Goal: Task Accomplishment & Management: Use online tool/utility

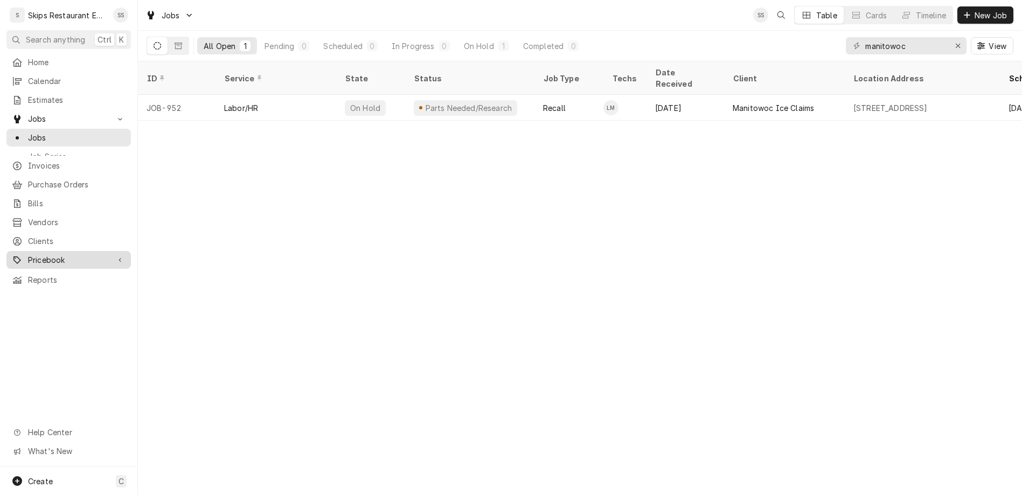
click at [28, 254] on span "Pricebook" at bounding box center [68, 259] width 81 height 11
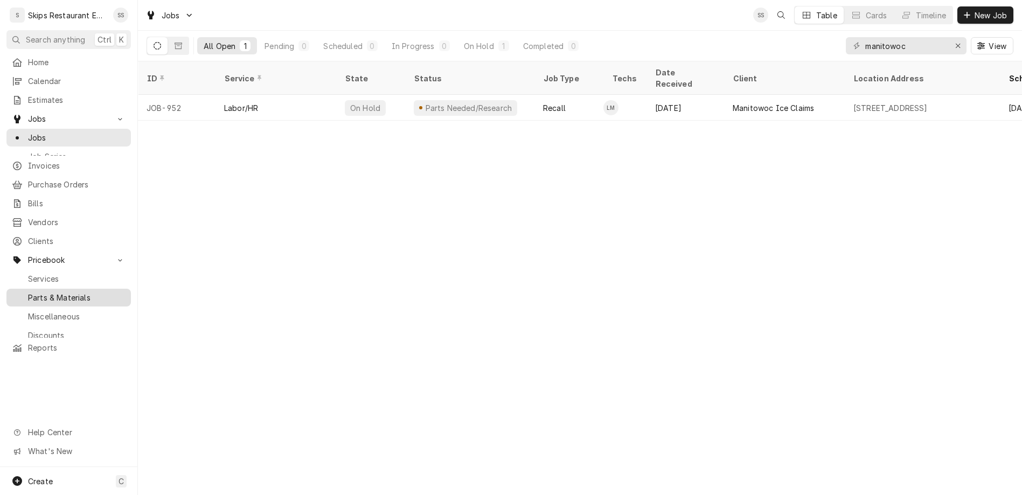
click at [29, 292] on span "Parts & Materials" at bounding box center [77, 297] width 98 height 11
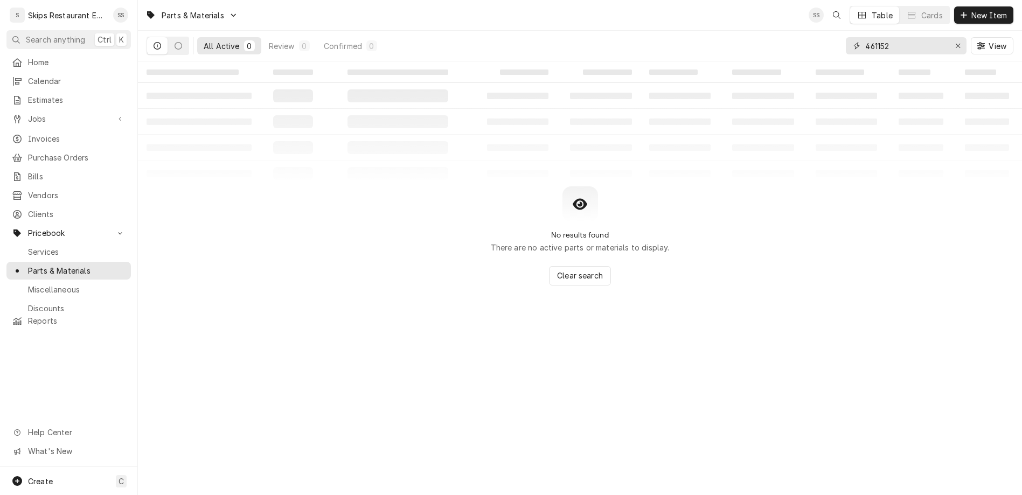
drag, startPoint x: 933, startPoint y: 33, endPoint x: 847, endPoint y: 41, distance: 86.6
click at [865, 41] on input "461152" at bounding box center [905, 45] width 81 height 17
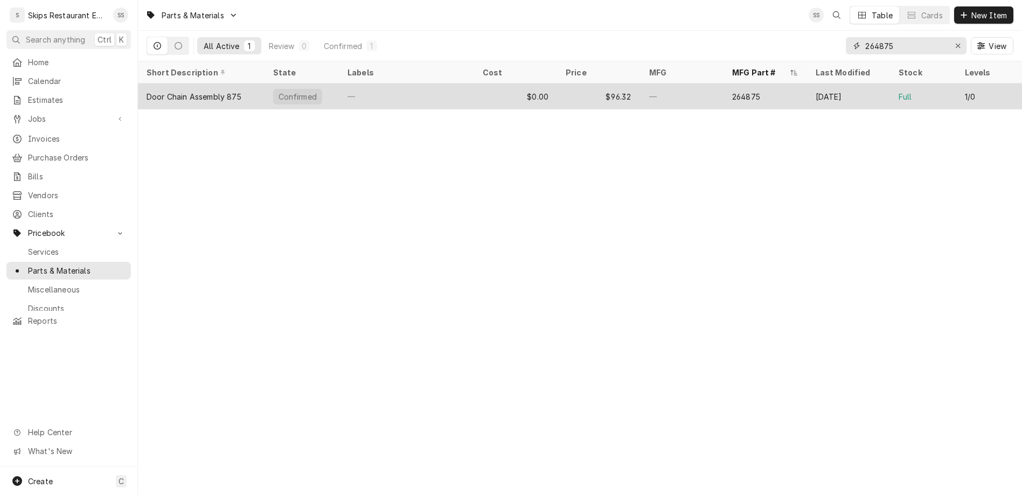
type input "264875"
click at [514, 84] on div "$0.00" at bounding box center [516, 97] width 84 height 26
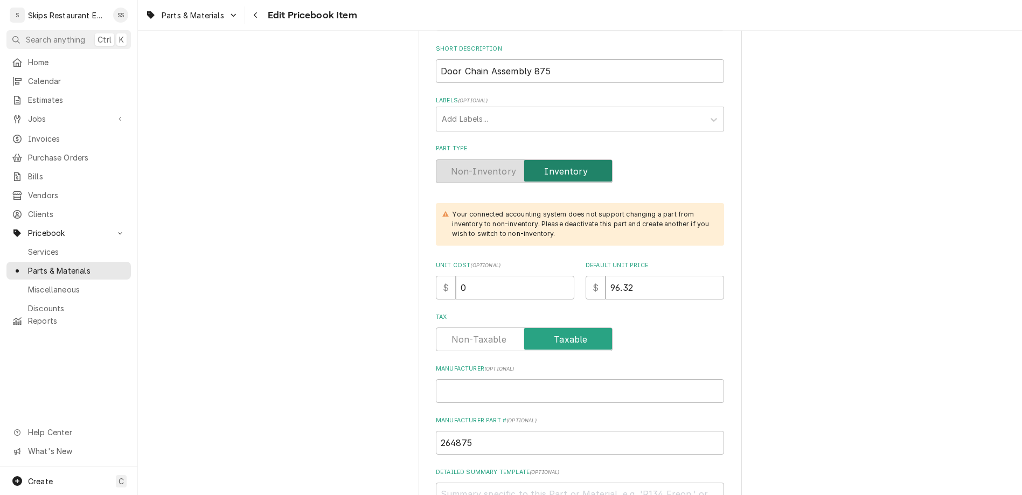
scroll to position [378, 0]
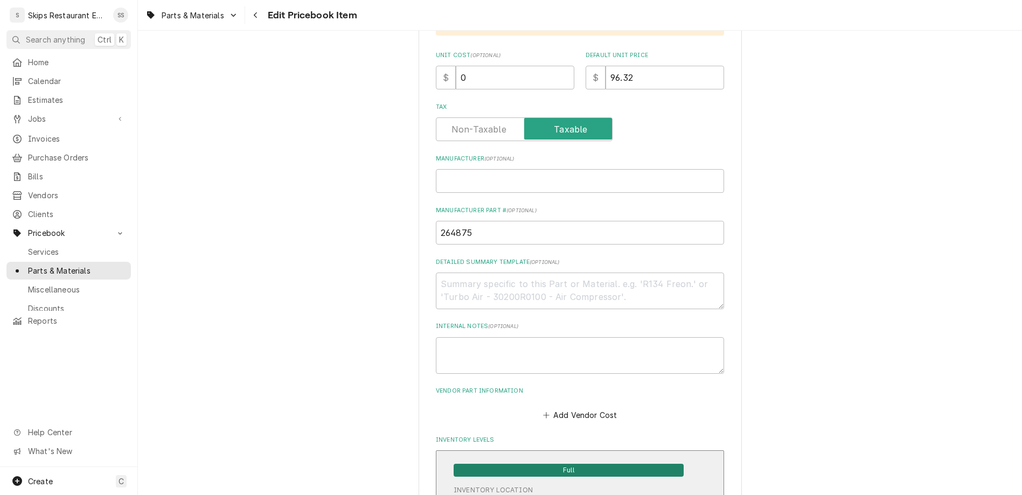
click at [496, 464] on span "Full" at bounding box center [569, 470] width 230 height 13
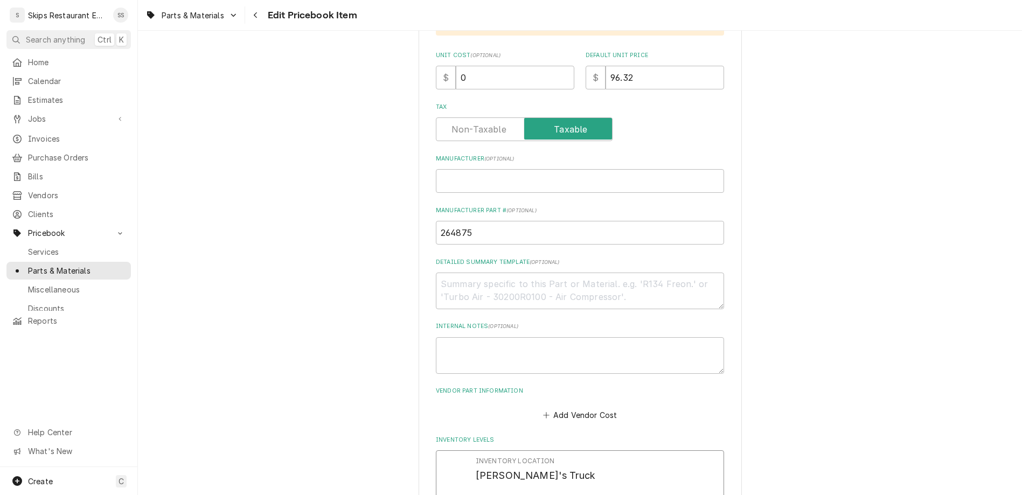
drag, startPoint x: 493, startPoint y: 322, endPoint x: 460, endPoint y: 328, distance: 34.5
type input "2"
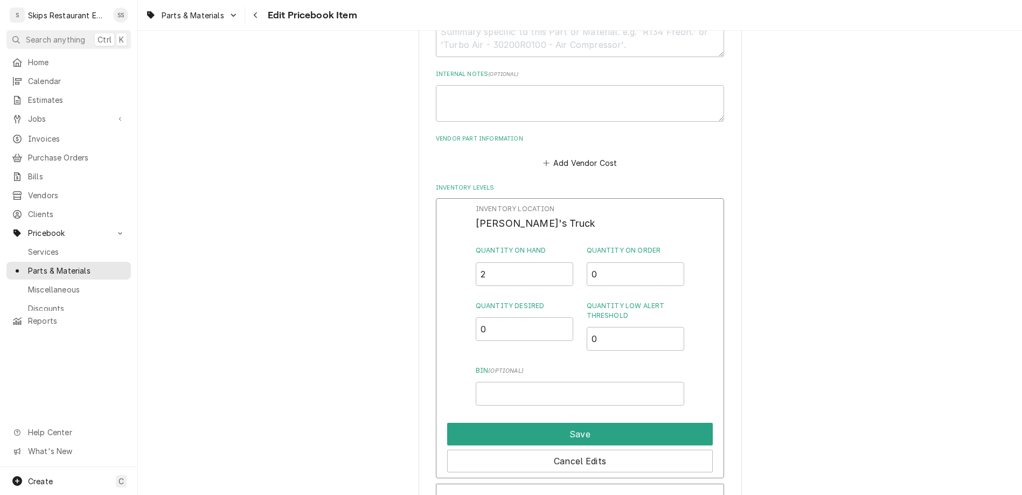
scroll to position [803, 0]
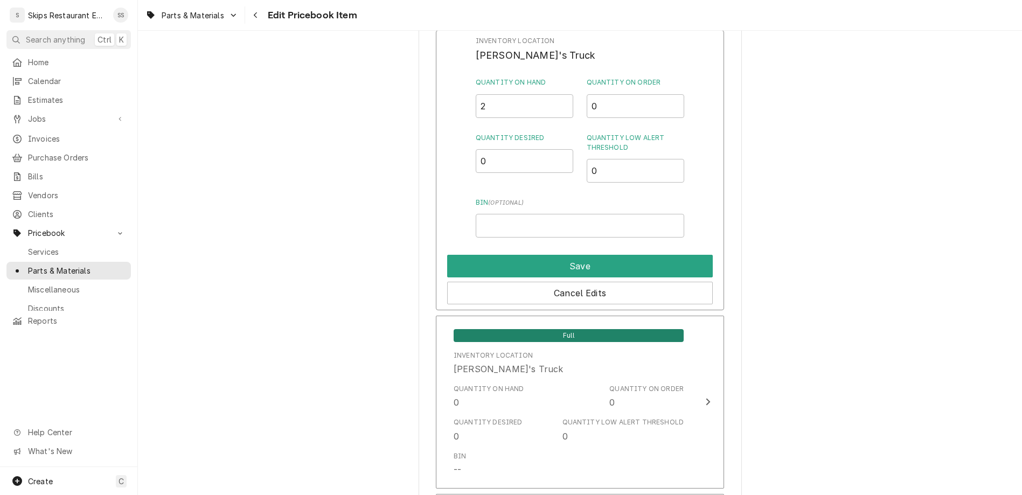
type textarea "x"
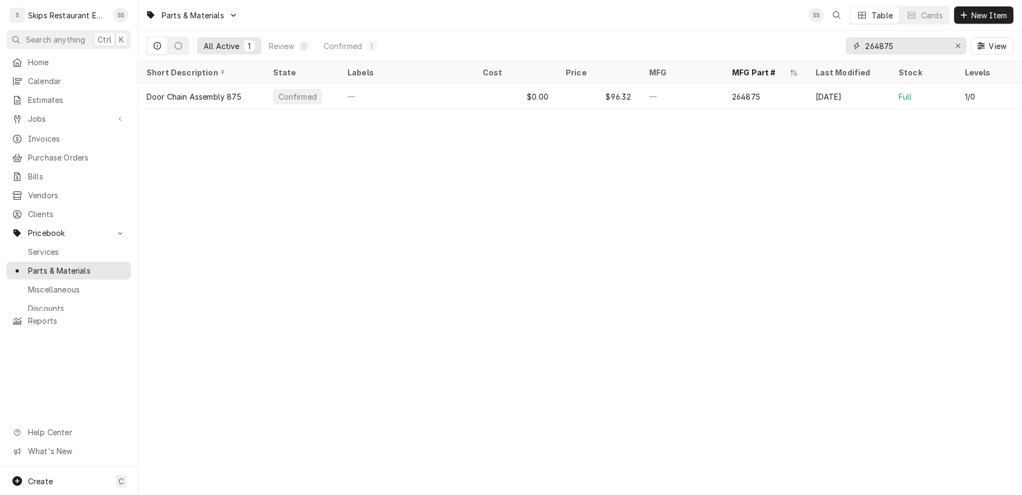
drag, startPoint x: 930, startPoint y: 36, endPoint x: 864, endPoint y: 39, distance: 66.3
click at [865, 39] on input "264875" at bounding box center [905, 45] width 81 height 17
type input "461110"
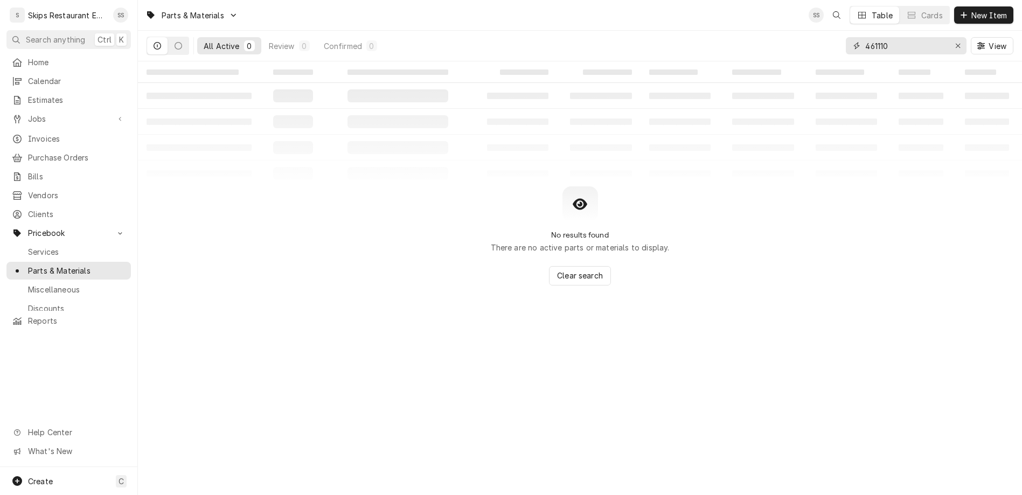
drag, startPoint x: 926, startPoint y: 33, endPoint x: 858, endPoint y: 33, distance: 67.9
click at [865, 37] on input "461110" at bounding box center [905, 45] width 81 height 17
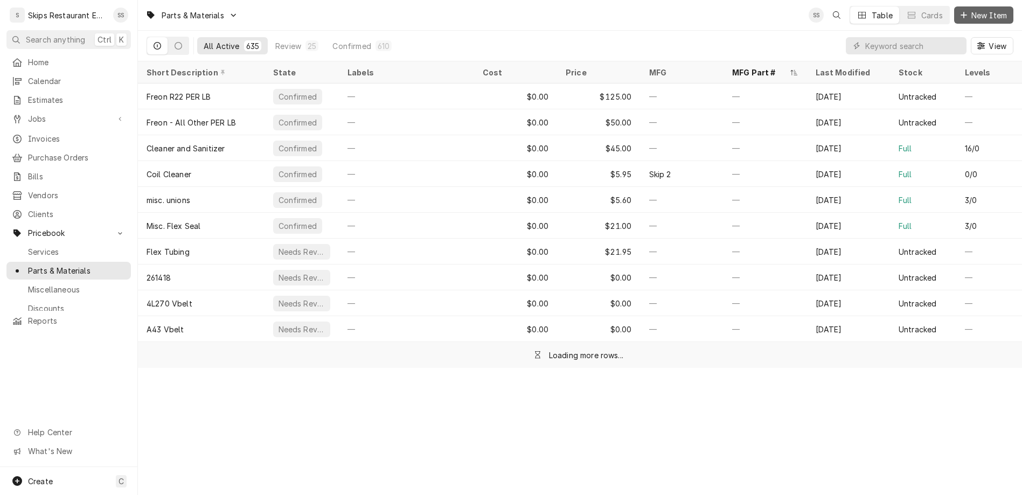
click at [994, 10] on span "New Item" at bounding box center [989, 15] width 40 height 11
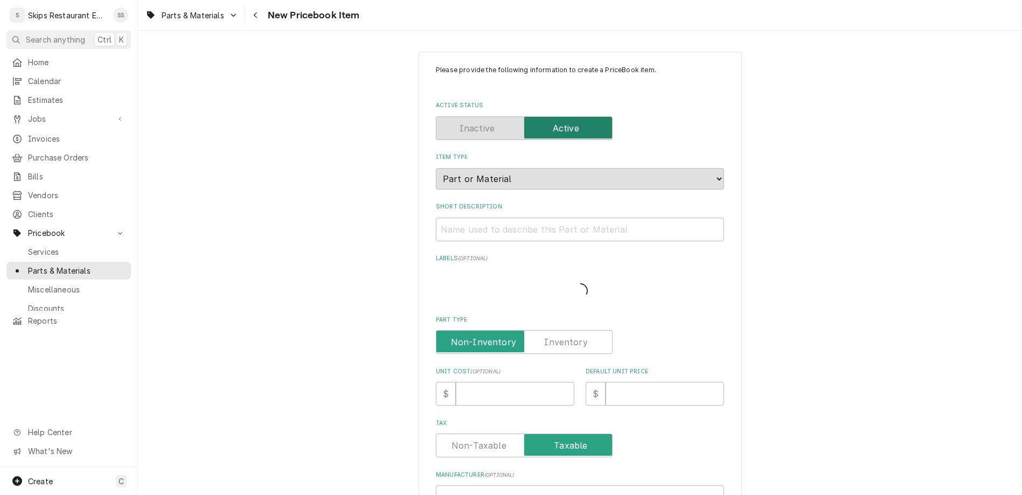
type textarea "x"
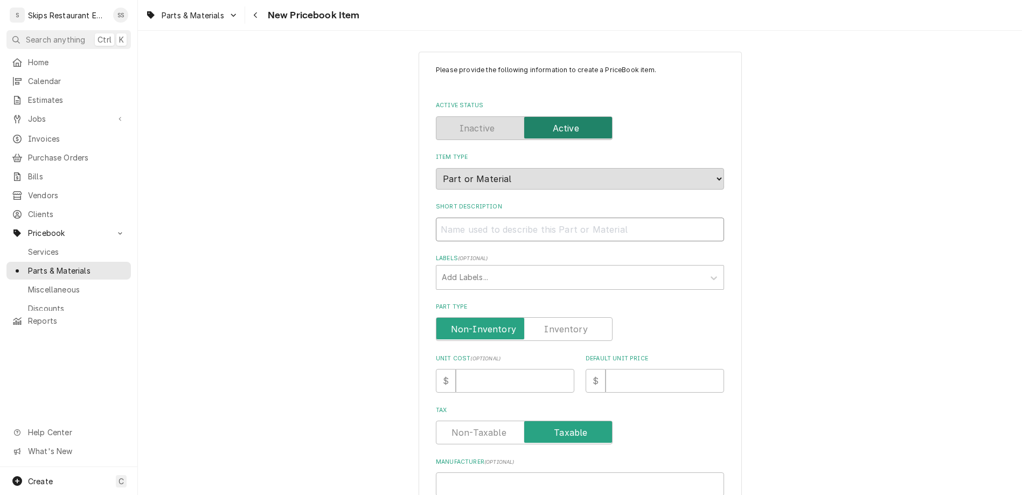
click at [486, 218] on input "Short Description" at bounding box center [580, 230] width 288 height 24
type input "T"
type textarea "x"
type input "Th"
type textarea "x"
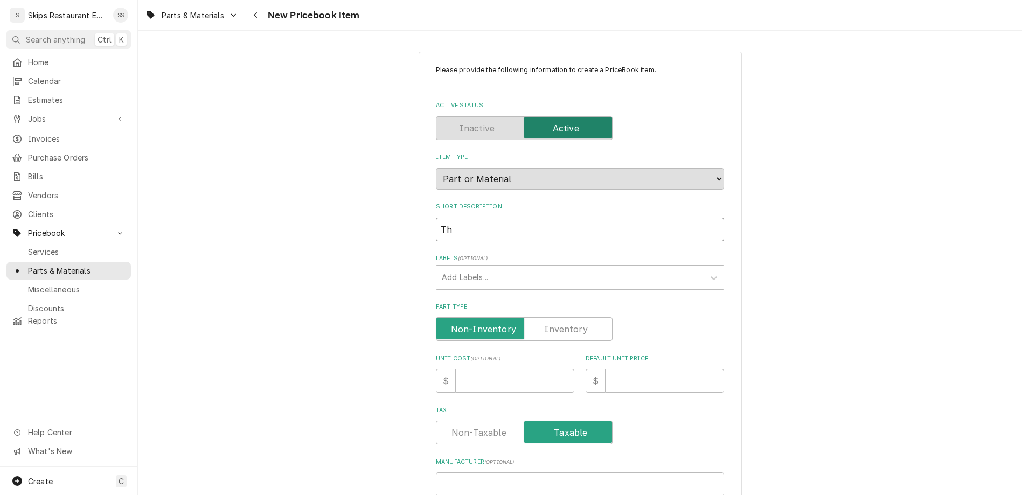
type input "The"
type textarea "x"
type input "Ther"
type textarea "x"
type input "Therm"
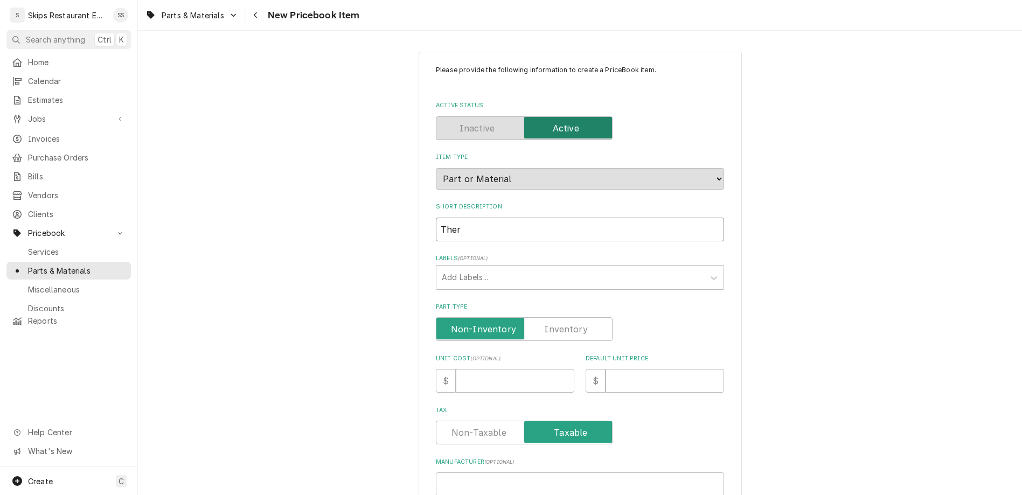
type textarea "x"
type input "Thermo"
type textarea "x"
type input "Thermos"
type textarea "x"
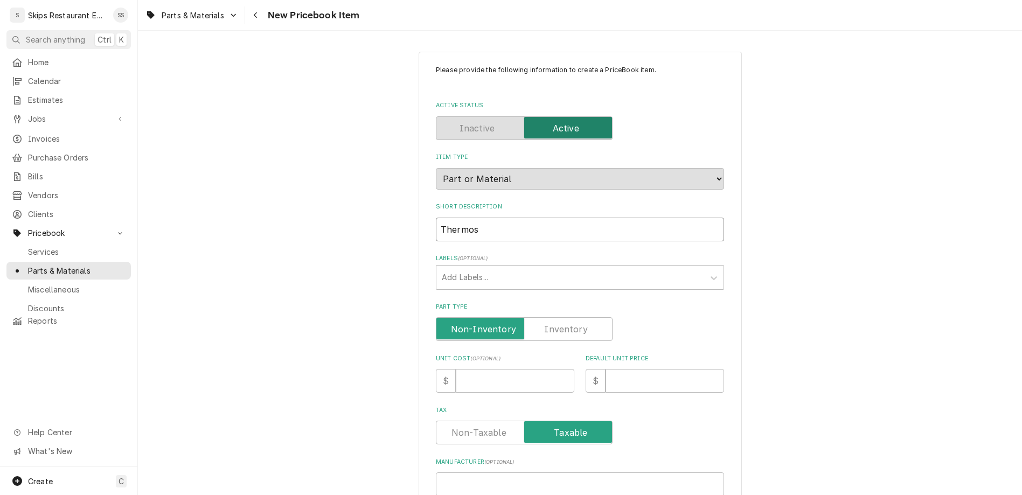
type input "Thermost"
type textarea "x"
type input "Thermosta"
type textarea "x"
type input "Thermostat"
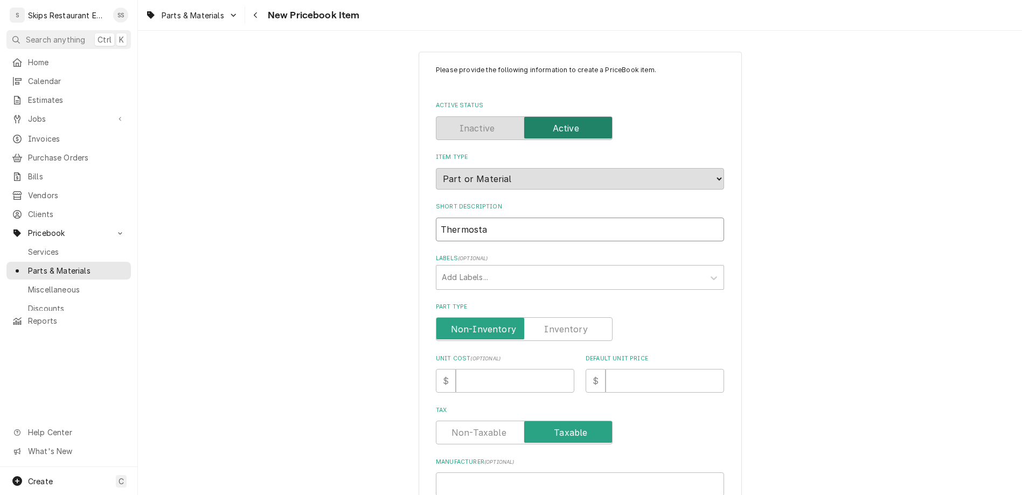
type textarea "x"
type input "Thermostat"
type textarea "x"
type input "Thermostat 1"
type textarea "x"
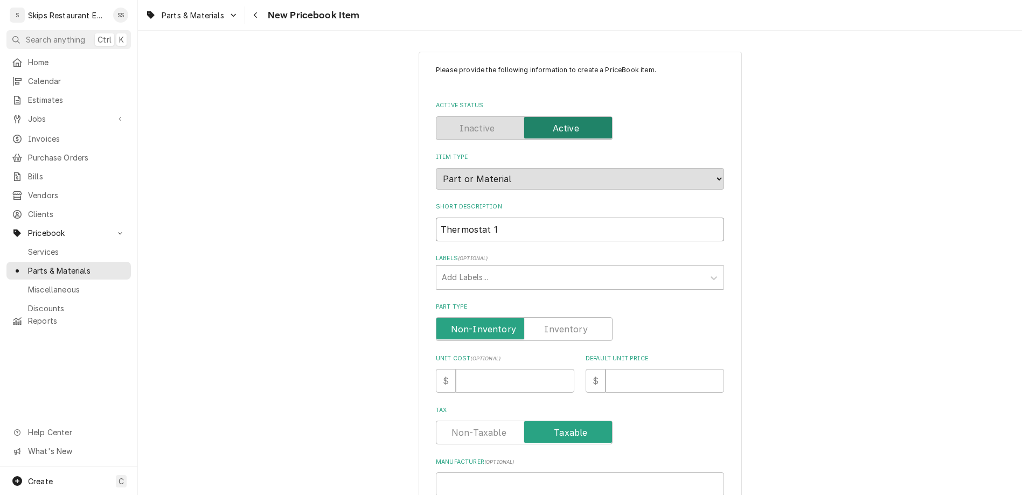
type input "Thermostat 11"
type textarea "x"
type input "Thermostat 111"
type textarea "x"
type input "Thermostat 1110"
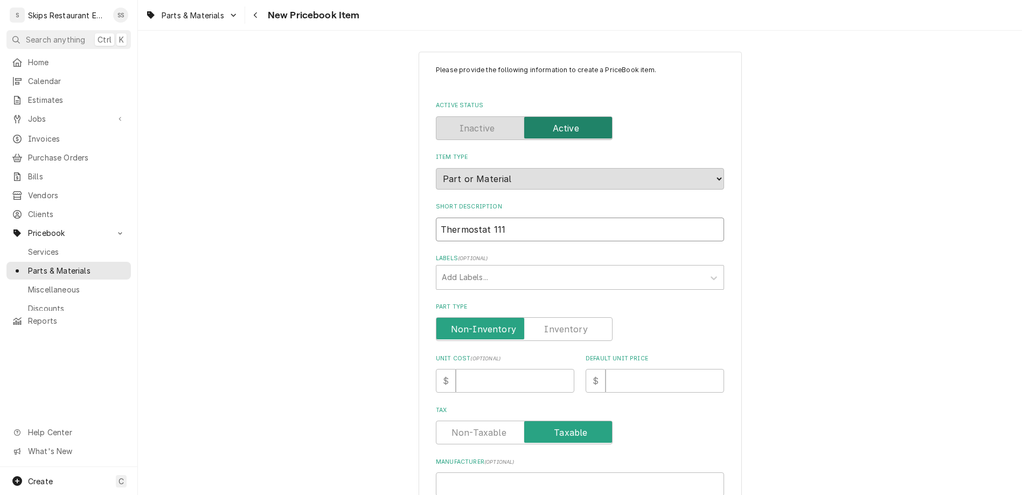
type textarea "x"
type input "Thermostat 1110"
click at [535, 317] on label "Part Type" at bounding box center [524, 329] width 177 height 24
click at [535, 317] on input "Part Type" at bounding box center [524, 329] width 167 height 24
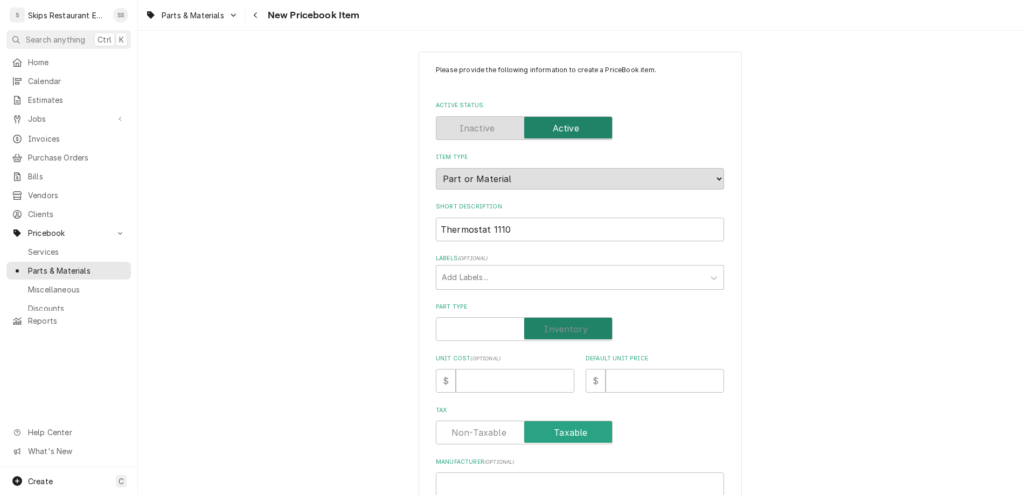
checkbox input "true"
type textarea "x"
click at [615, 369] on input "Default Unit Price" at bounding box center [665, 381] width 119 height 24
type input "1"
type textarea "x"
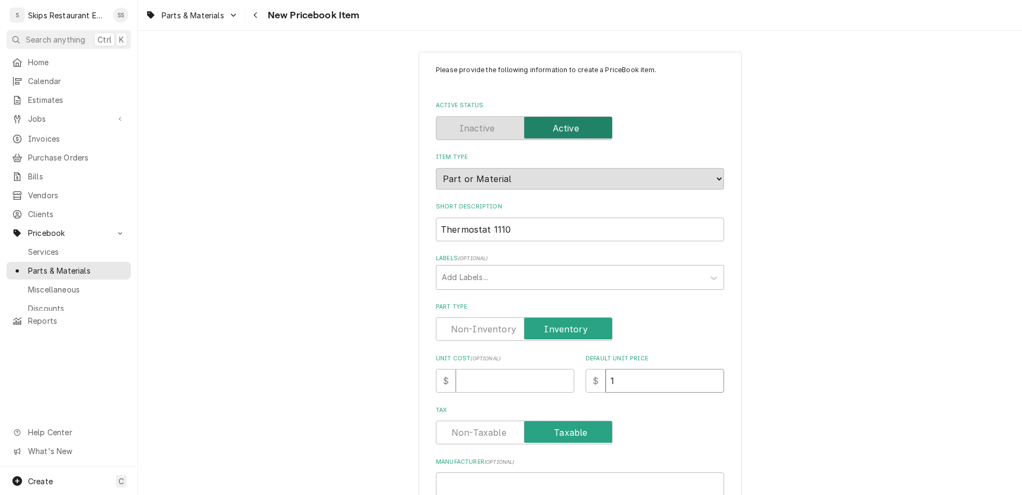
type input "14"
type textarea "x"
type input "145"
type textarea "x"
type input "145.5"
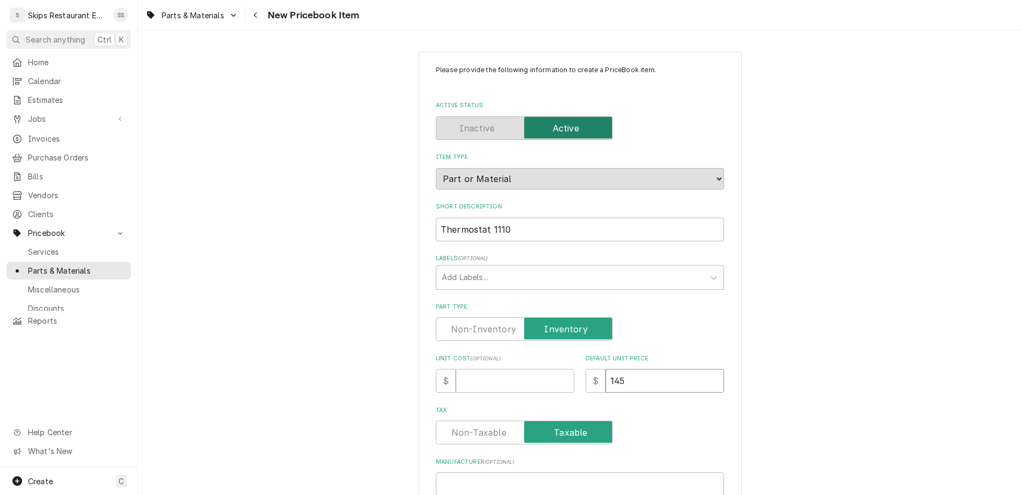
type textarea "x"
type input "145.50"
type textarea "x"
type input "145.50"
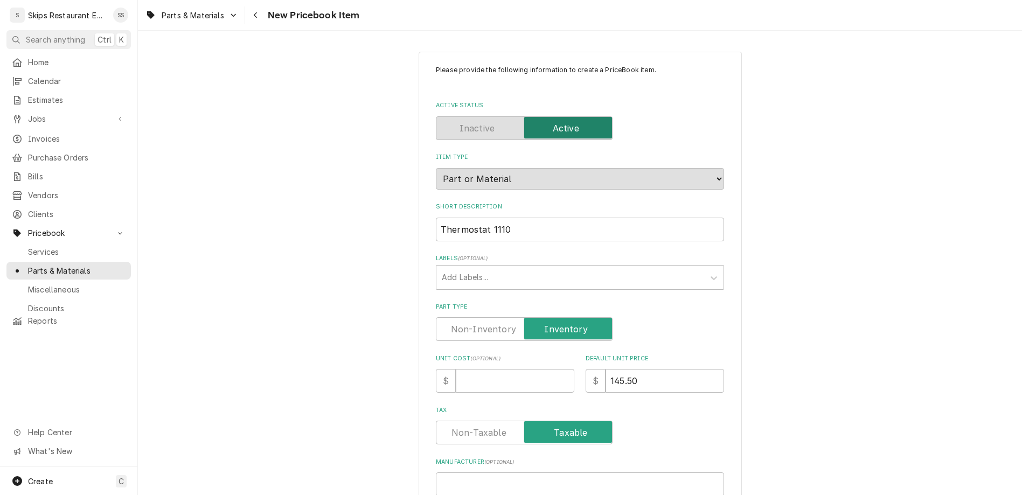
paste input "461110"
type input "461110"
type textarea "x"
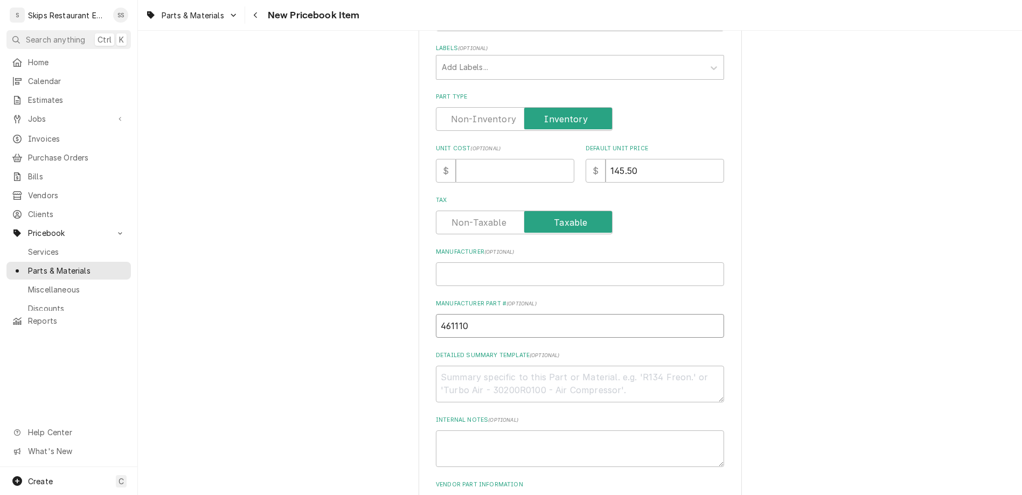
type input "461110"
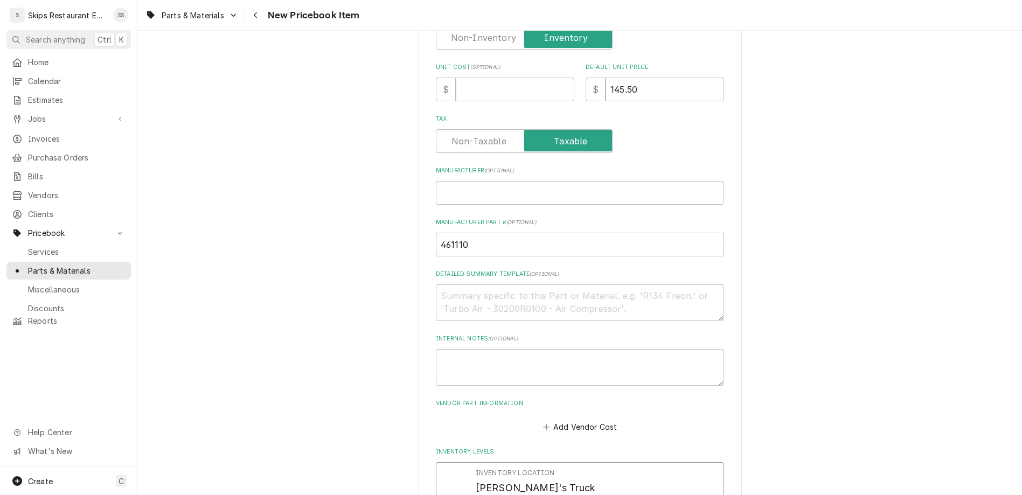
scroll to position [294, 0]
drag, startPoint x: 492, startPoint y: 350, endPoint x: 448, endPoint y: 354, distance: 44.4
type input "1"
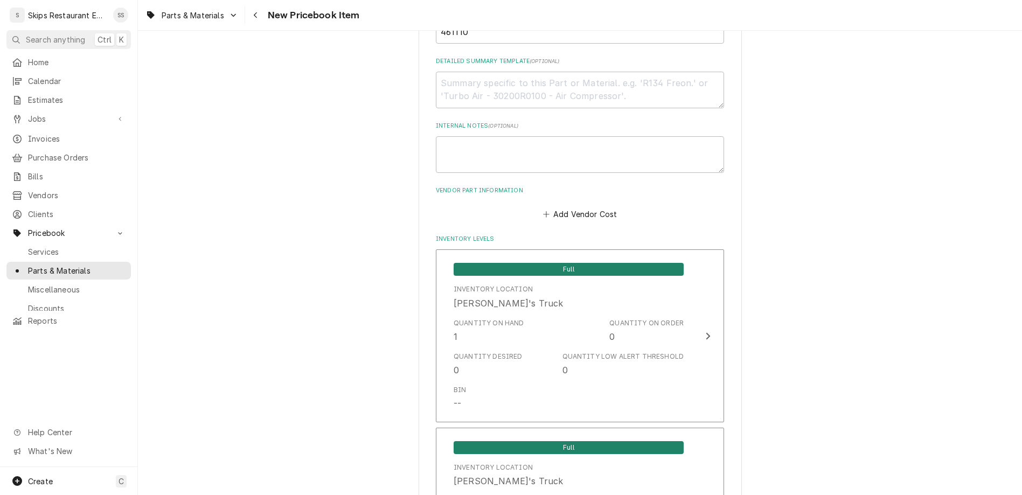
scroll to position [541, 0]
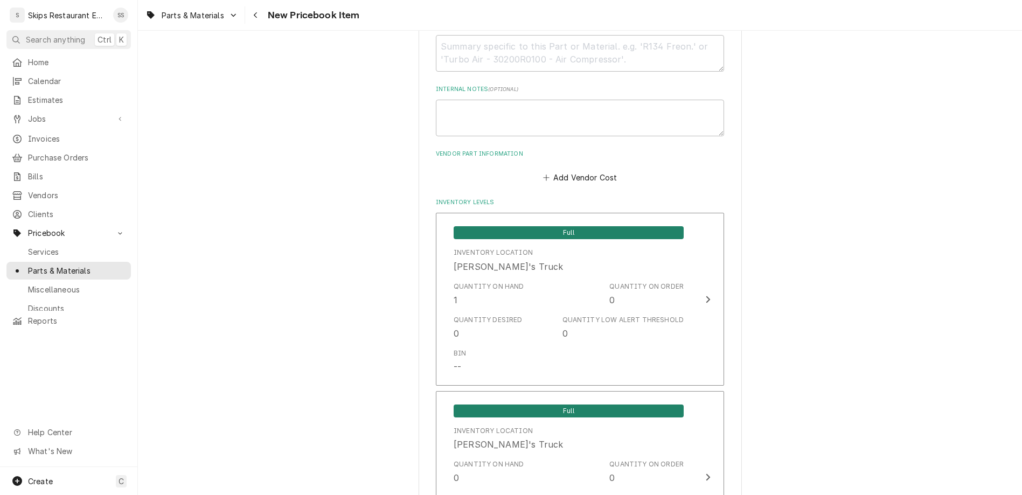
type textarea "x"
